Goal: Contribute content: Contribute content

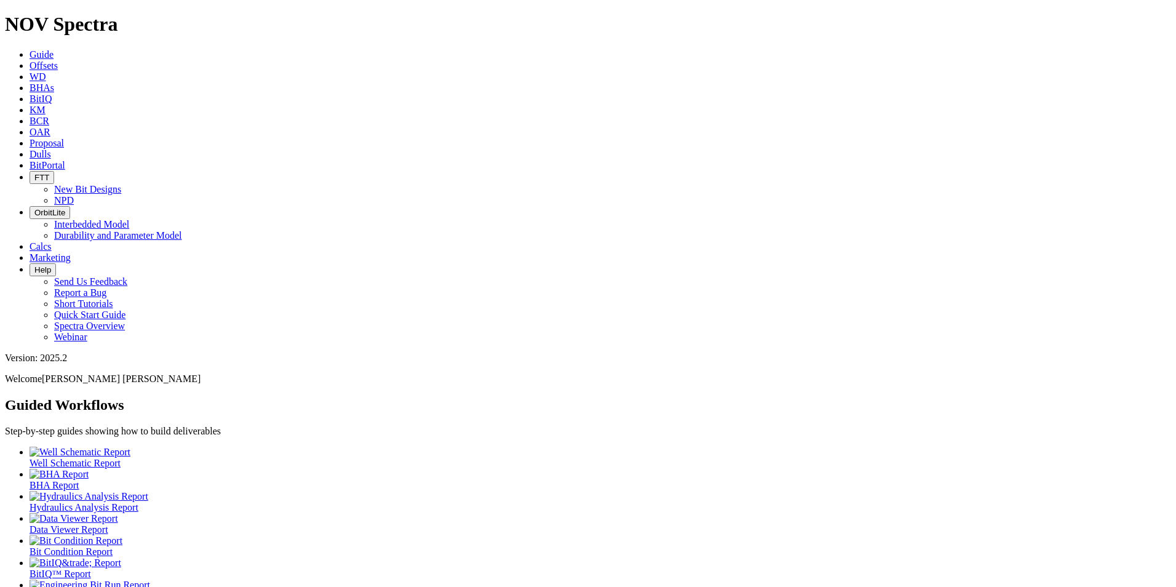
click at [30, 149] on icon at bounding box center [30, 154] width 0 height 10
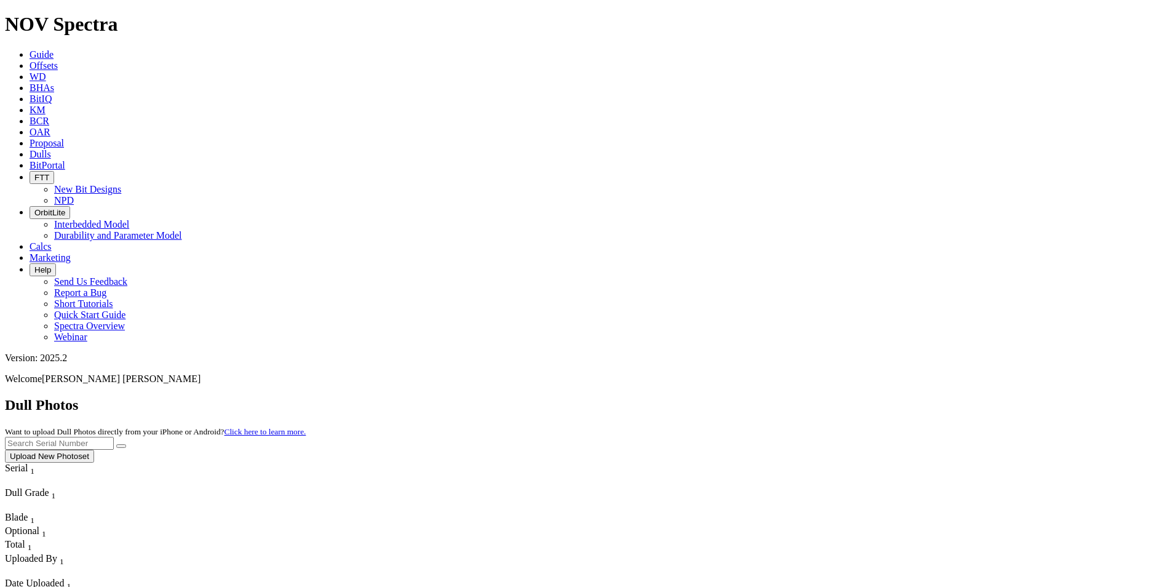
click at [94, 450] on button "Upload New Photoset" at bounding box center [49, 456] width 89 height 13
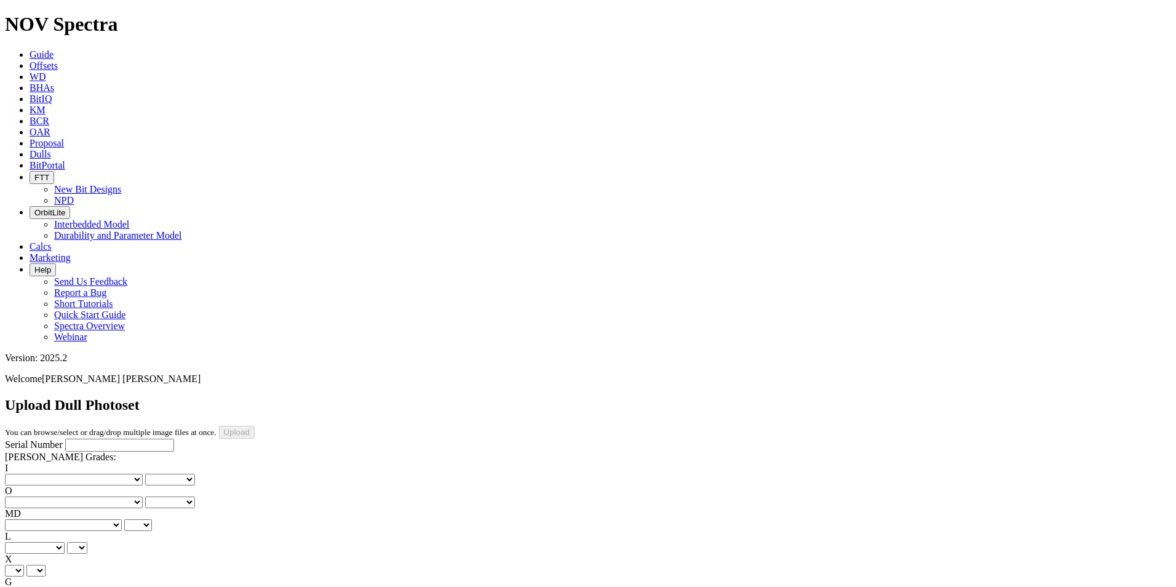
click at [87, 439] on input "Serial Number" at bounding box center [119, 445] width 109 height 13
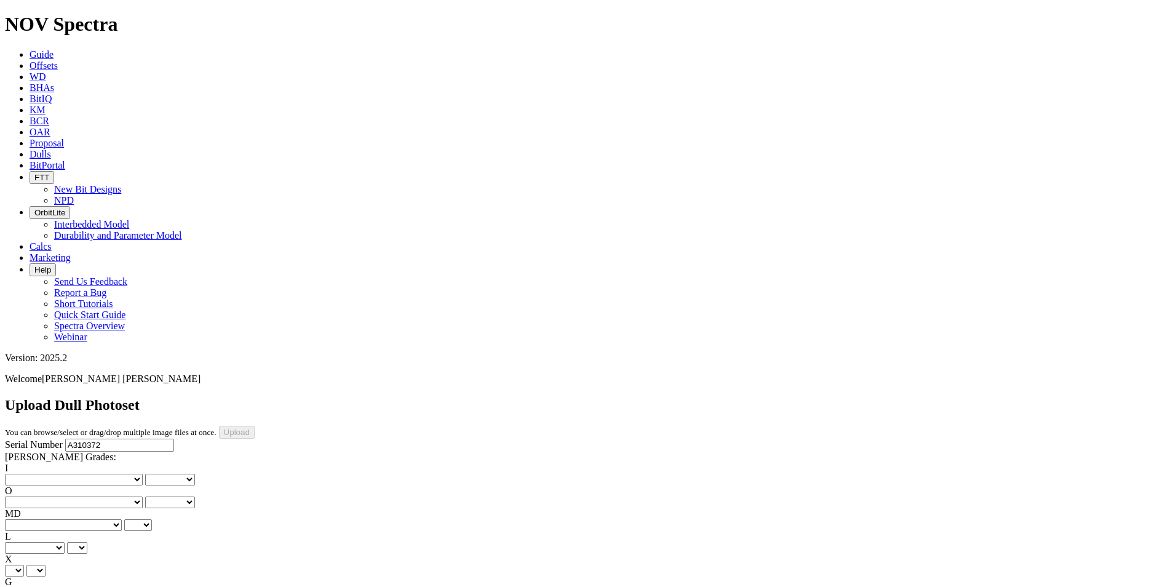
type input "A310372"
type input "[DATE]"
click at [113, 439] on div "Serial Number A310372 RH Dull Grades: I No lost, worn or damaged cutters 0 1 2 …" at bounding box center [588, 554] width 1167 height 230
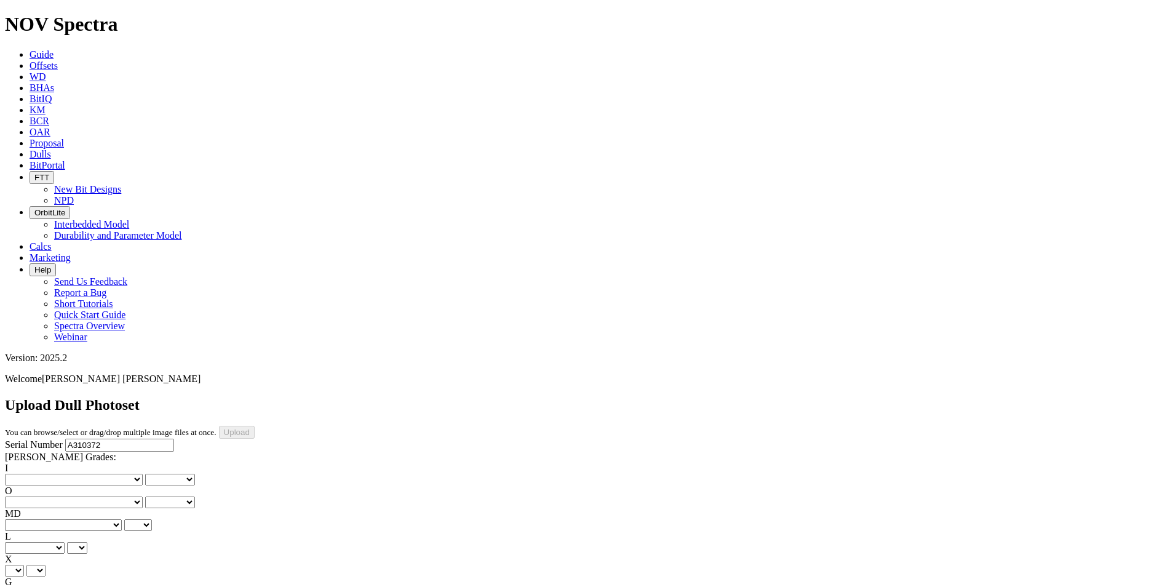
drag, startPoint x: 113, startPoint y: 341, endPoint x: 111, endPoint y: 332, distance: 9.4
select select "string:TD"
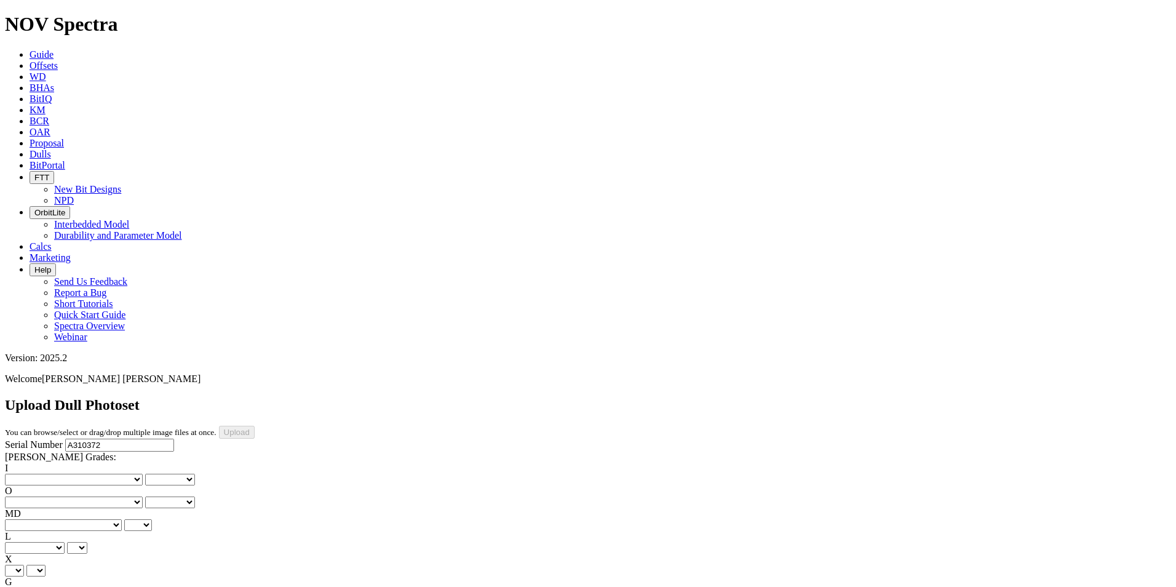
click at [24, 565] on select "X" at bounding box center [14, 571] width 19 height 12
select select "string:X"
click at [24, 565] on select "X" at bounding box center [14, 571] width 19 height 12
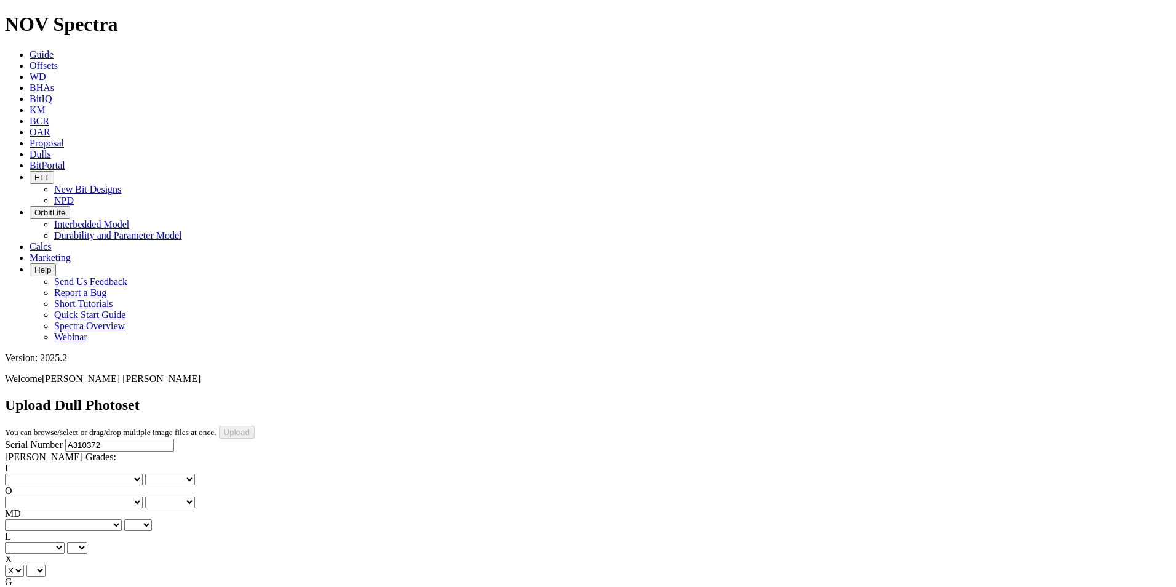
select select "string:X"
click at [92, 586] on select "Unknown I - In Gauge 1 - 1/16 in Undergauge" 2 - 2/16 in Undergauge = ⅛ in" 8 -…" at bounding box center [68, 594] width 126 height 12
select select "string:I"
click at [87, 586] on select "Unknown I - In Gauge 1 - 1/16 in Undergauge" 2 - 2/16 in Undergauge = ⅛ in" 8 -…" at bounding box center [68, 594] width 126 height 12
select select "string:I"
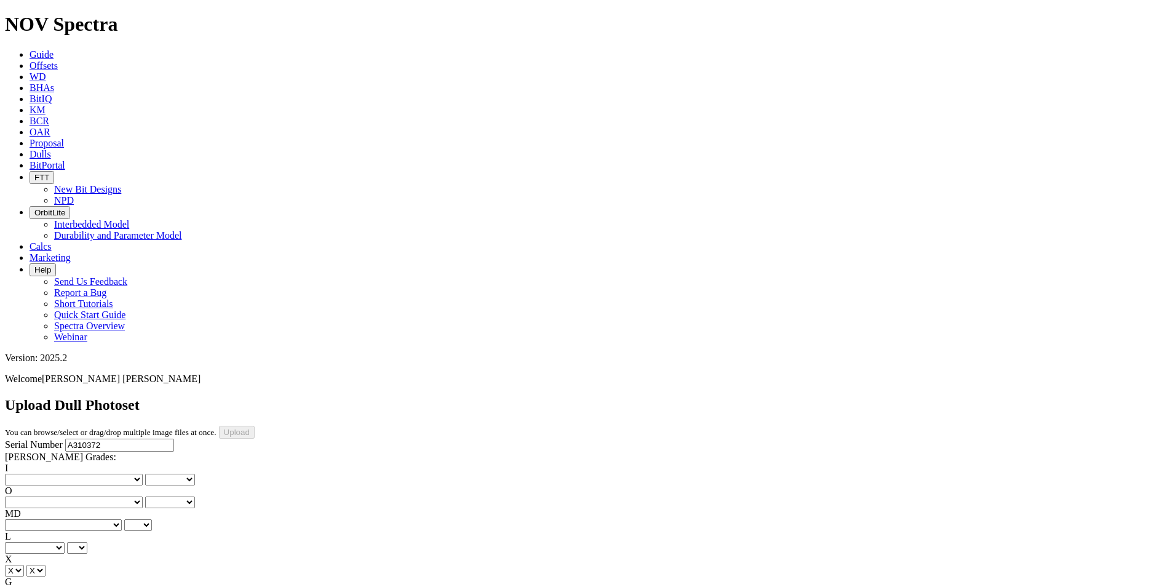
select select "string:I"
select select "string:TD"
click at [59, 474] on select "No lost, worn or damaged cutters 0 1 2 3 4 5 6 7 8 No diamond table left on any…" at bounding box center [74, 480] width 138 height 12
select select "number:1"
click at [25, 474] on select "No lost, worn or damaged cutters 0 1 2 3 4 5 6 7 8 No diamond table left on any…" at bounding box center [74, 480] width 138 height 12
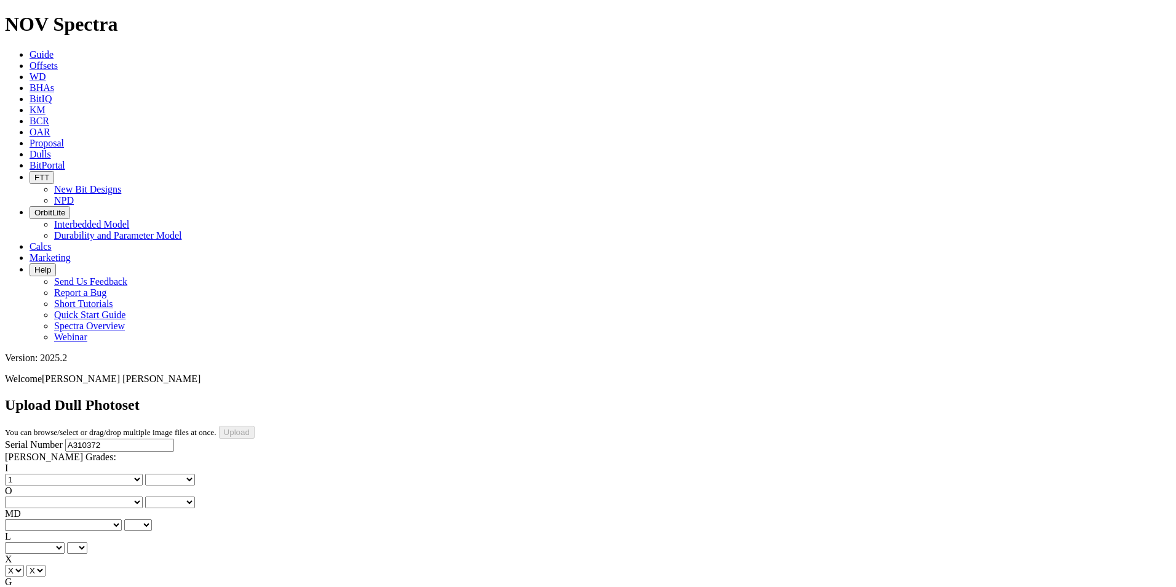
select select "number:1"
click at [65, 542] on select "A - All C - Cone G - Gauge N - Nose S - Shoulder T - Taper" at bounding box center [35, 548] width 60 height 12
select select "string:S"
click at [65, 542] on select "A - All C - Cone G - Gauge N - Nose S - Shoulder T - Taper" at bounding box center [35, 548] width 60 height 12
select select "string:S"
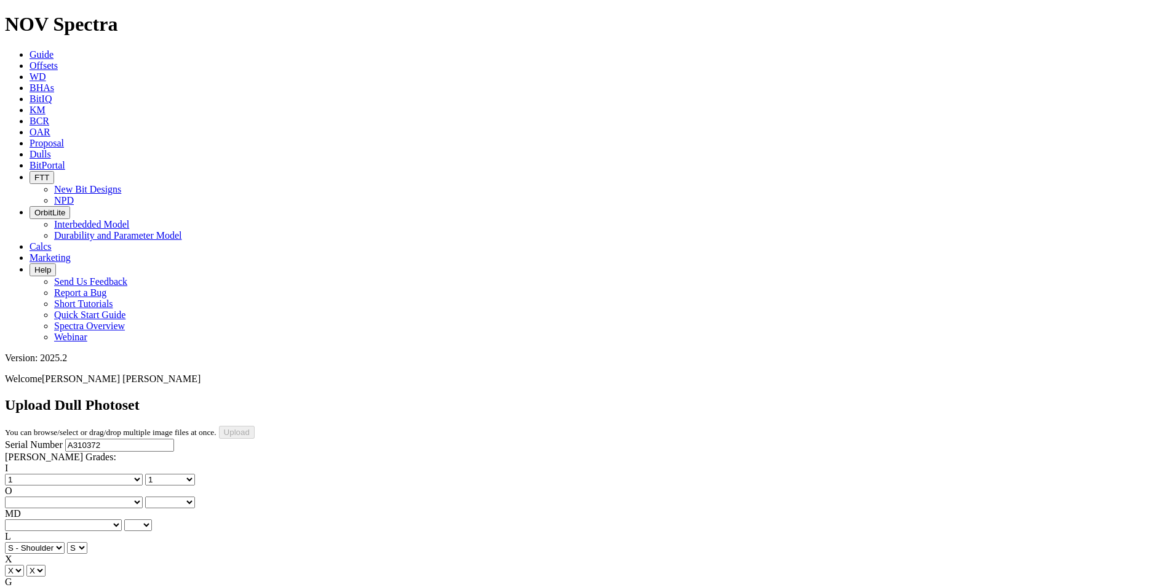
click at [52, 519] on select "BF - Bond Failure BT - Broken Teeth/Cutters BU - Balled Up Bit CR - Cored CT - …" at bounding box center [63, 525] width 117 height 12
select select "string:WT"
click at [25, 519] on select "BF - Bond Failure BT - Broken Teeth/Cutters BU - Balled Up Bit CR - Cored CT - …" at bounding box center [63, 525] width 117 height 12
select select "string:WT"
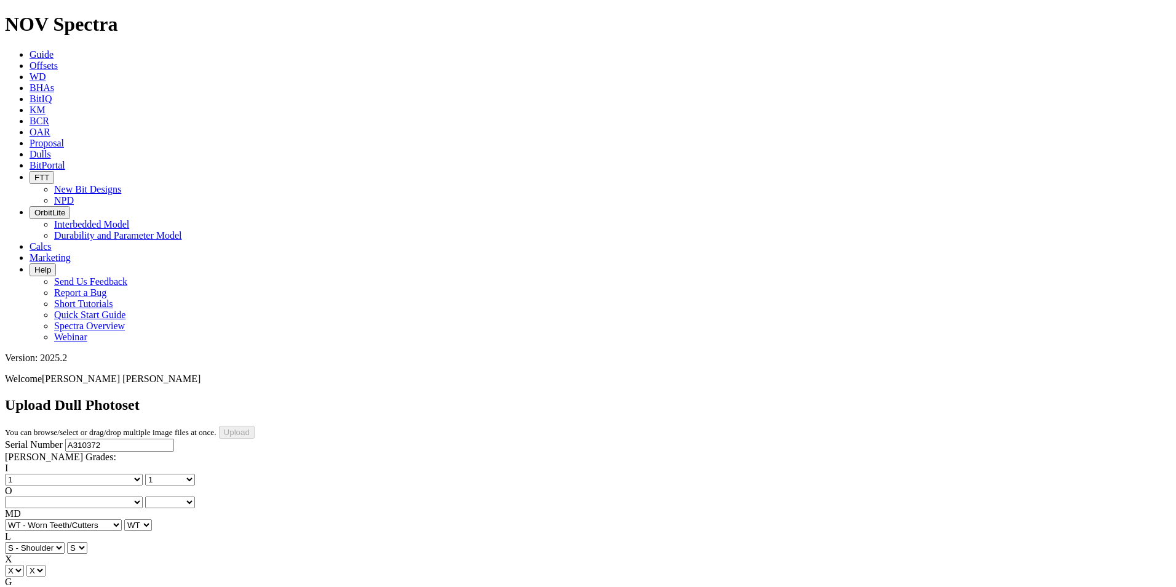
select select "string:CT"
select select "number:1"
select select "string:WT"
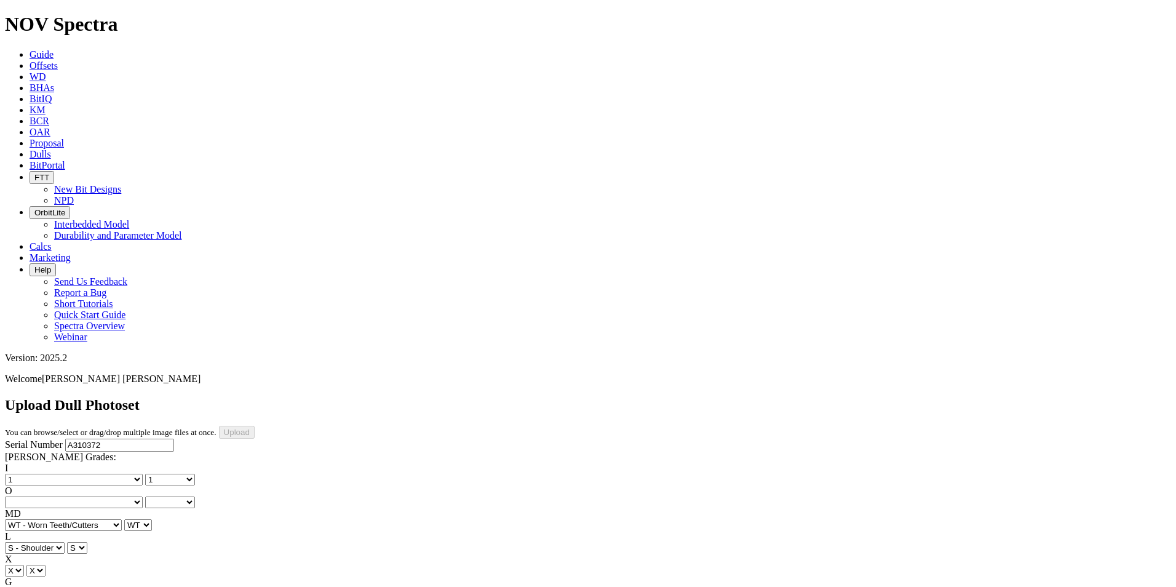
select select "string:S"
select select "string:I"
select select "string:CT"
select select "string:TD"
click at [133, 463] on div "I No lost, worn or damaged cutters 0 1 2 3 4 5 6 7 8 No diamond table left on a…" at bounding box center [588, 554] width 1167 height 182
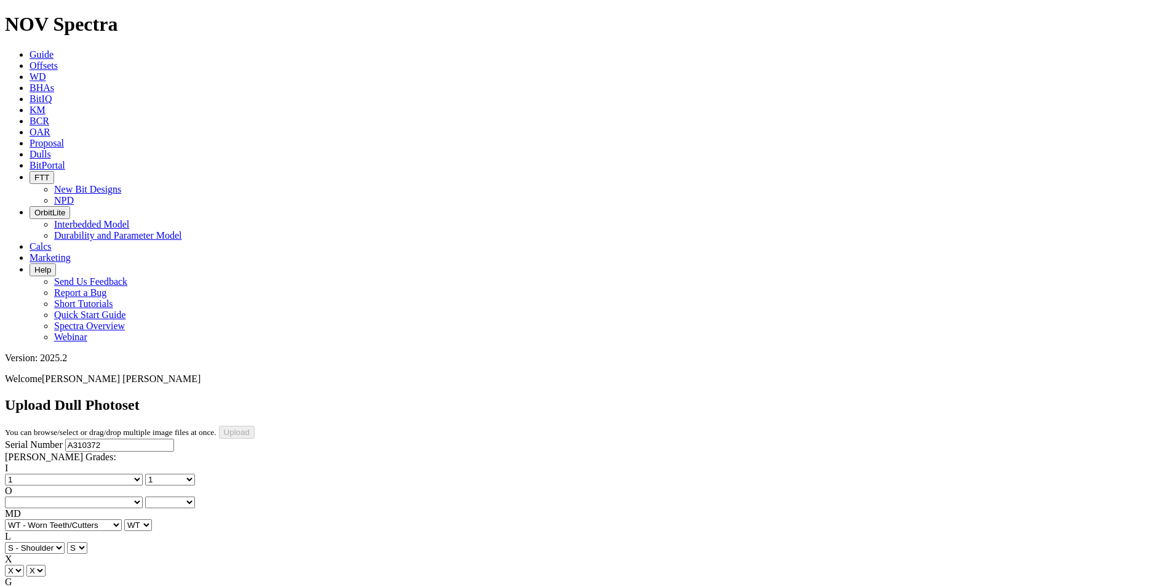
click at [118, 497] on select "No lost, worn or damaged cutters 0 1 2 3 4 5 6 7 8 No diamond table left on any…" at bounding box center [74, 503] width 138 height 12
select select "number:2"
click at [87, 497] on select "No lost, worn or damaged cutters 0 1 2 3 4 5 6 7 8 No diamond table left on any…" at bounding box center [74, 503] width 138 height 12
select select "number:2"
click at [255, 426] on input "Upload" at bounding box center [237, 432] width 36 height 13
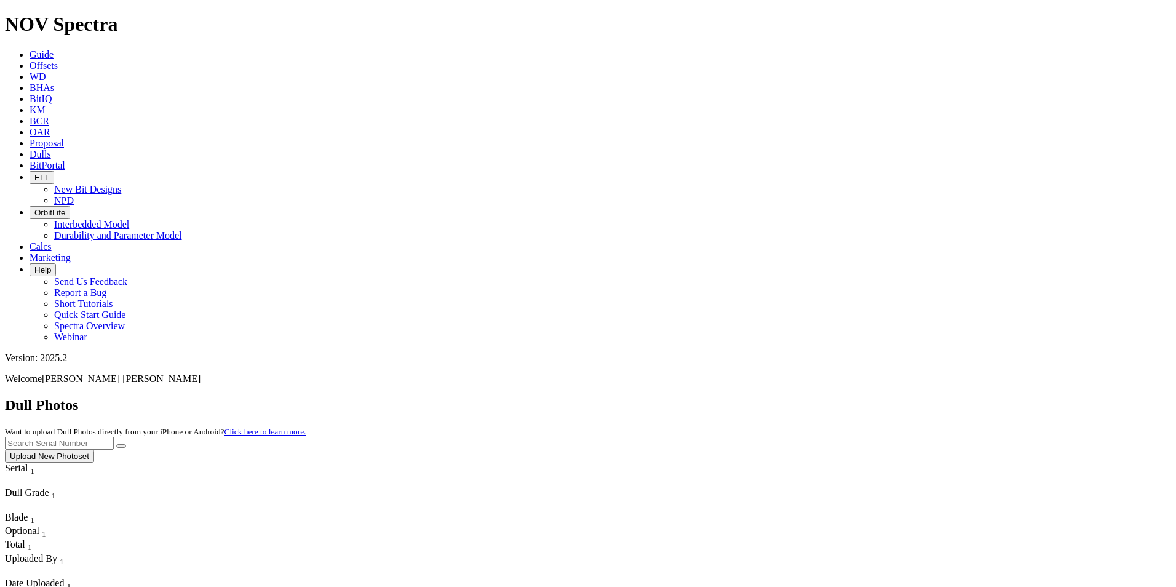
click at [94, 450] on button "Upload New Photoset" at bounding box center [49, 456] width 89 height 13
